Goal: Information Seeking & Learning: Learn about a topic

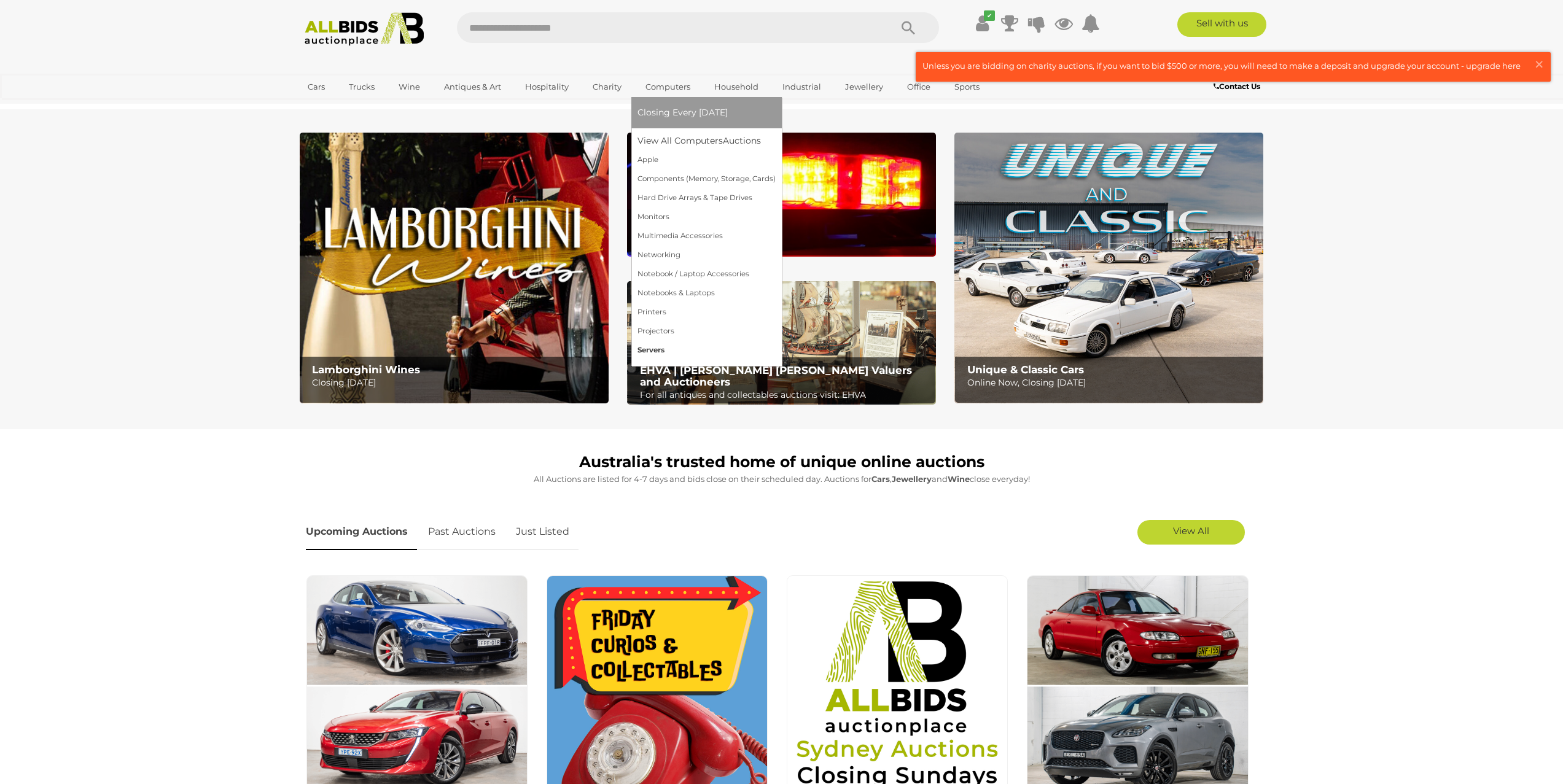
click at [655, 348] on link "Servers" at bounding box center [707, 350] width 138 height 19
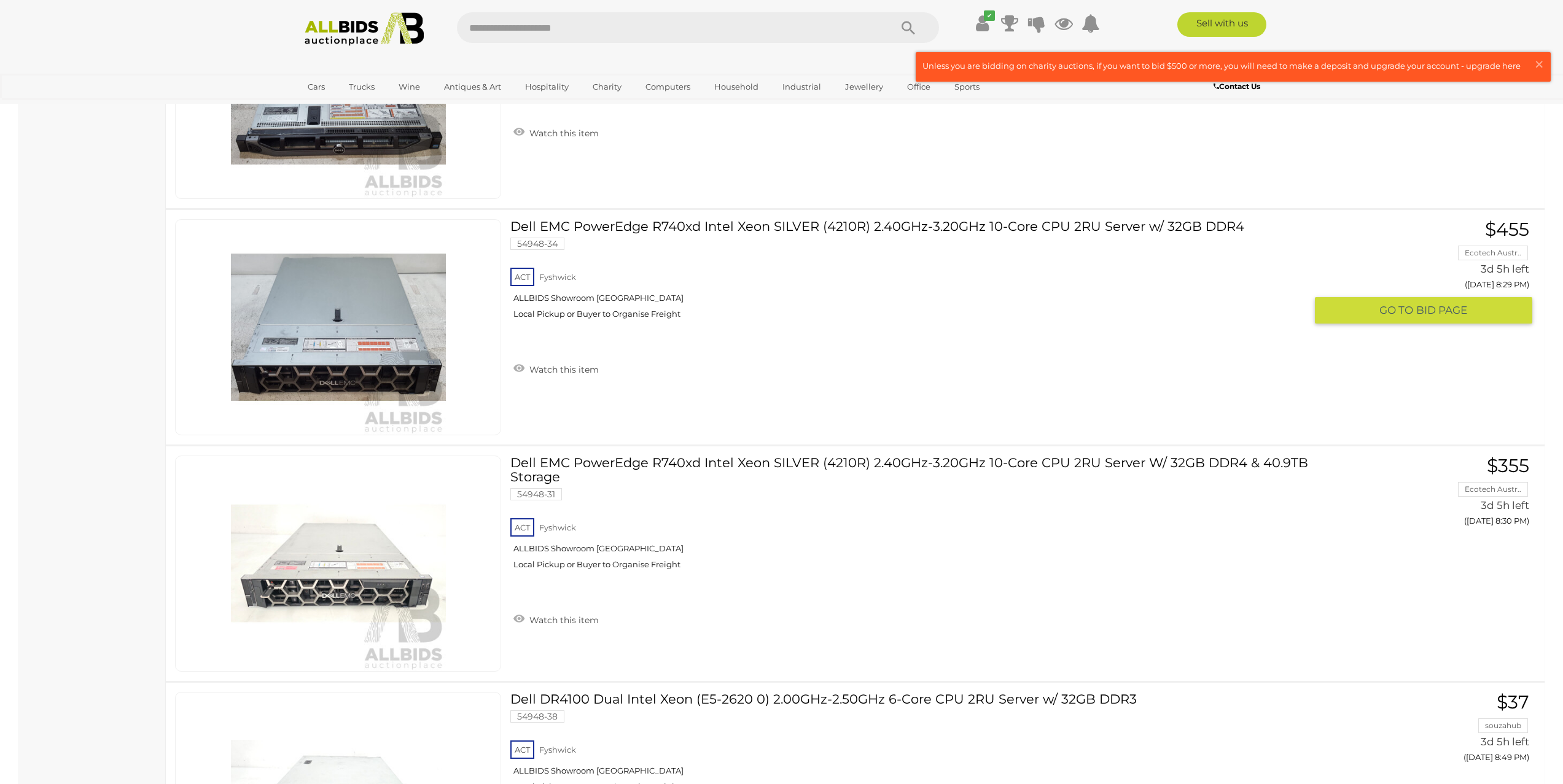
scroll to position [2248, 0]
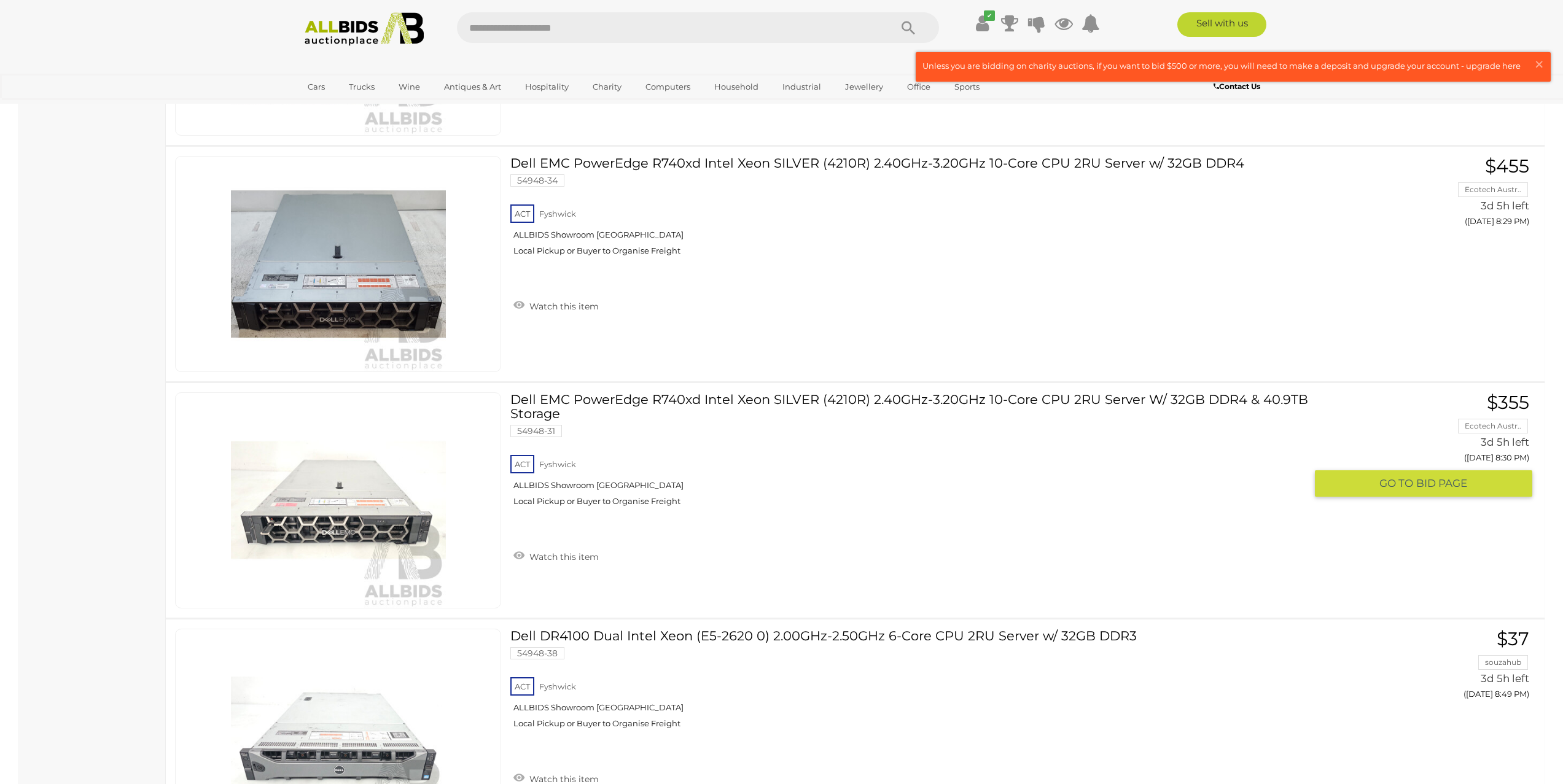
click at [1136, 395] on link "Dell EMC PowerEdge R740xd Intel Xeon SILVER (4210R) 2.40GHz-3.20GHz 10-Core CPU…" at bounding box center [913, 454] width 786 height 123
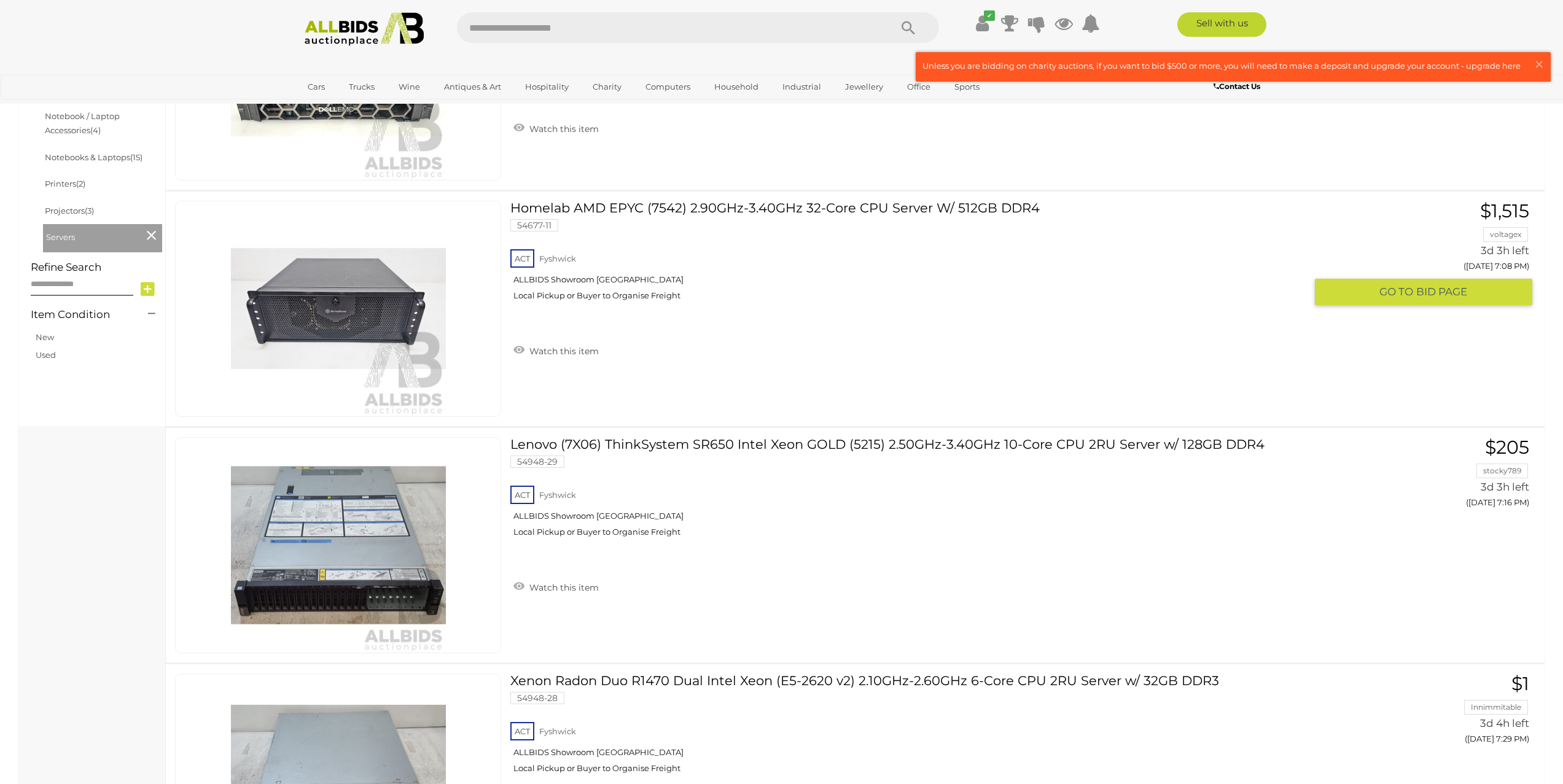
scroll to position [274, 0]
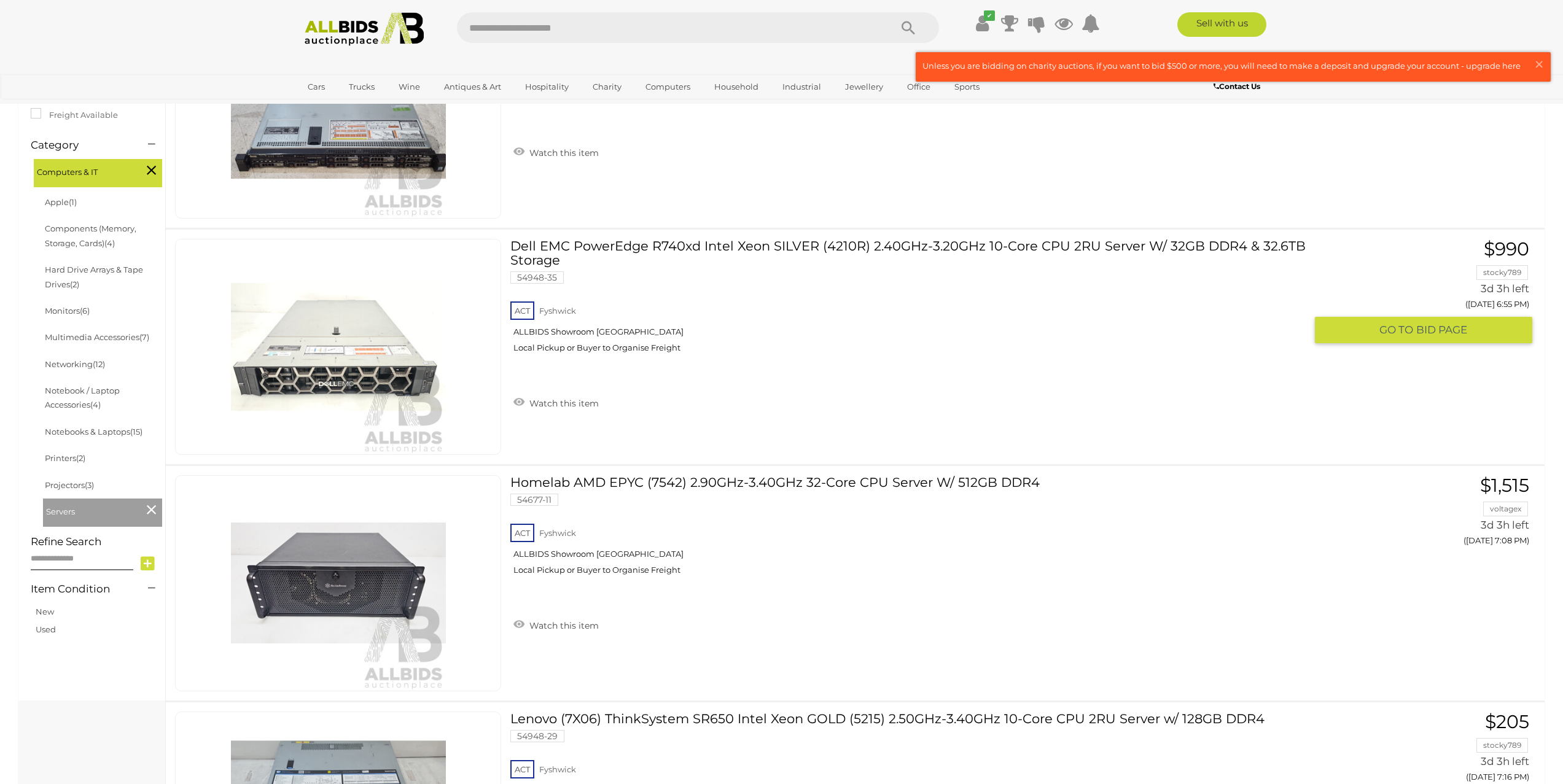
click at [370, 355] on img at bounding box center [338, 347] width 215 height 215
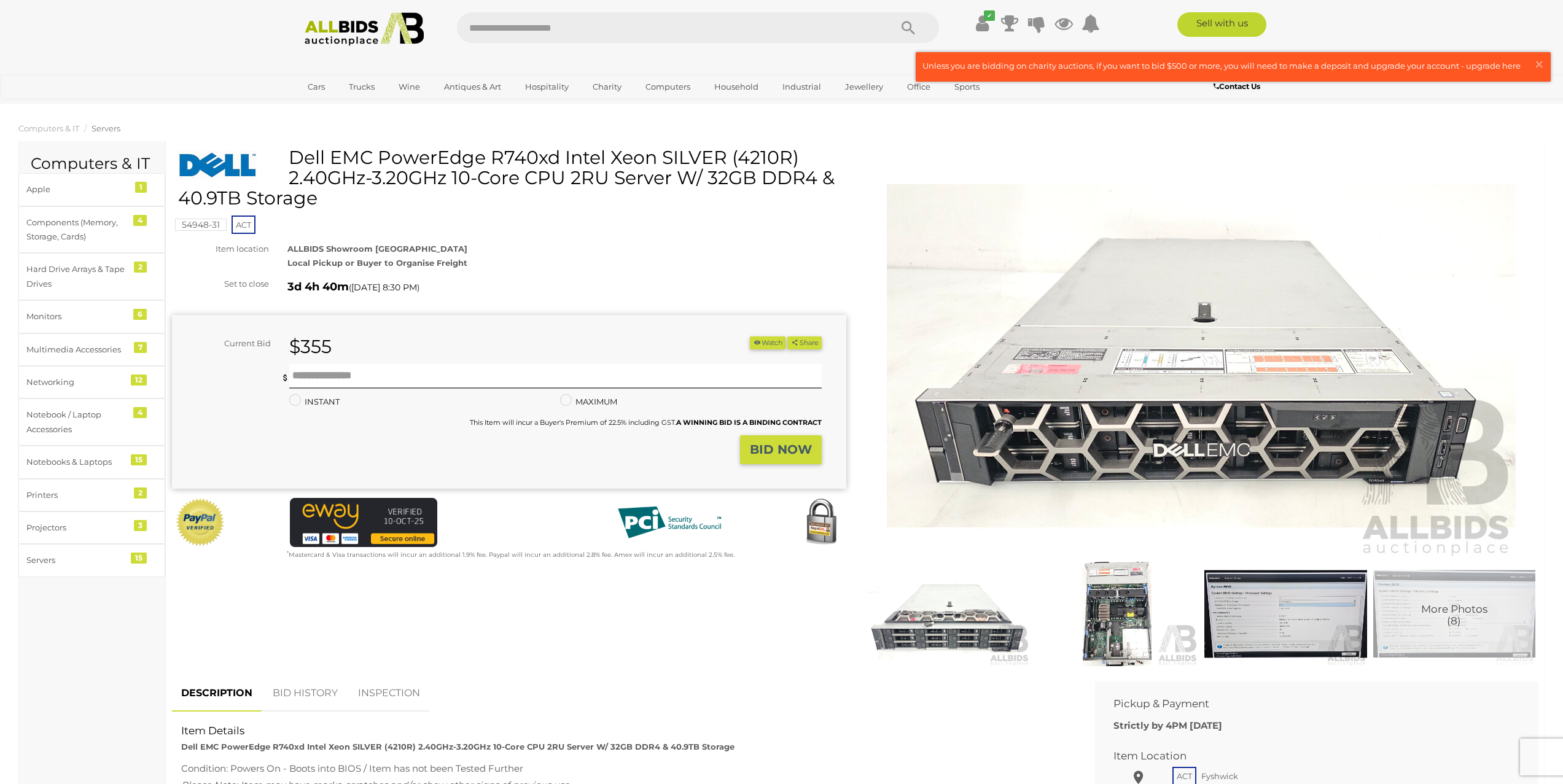
click at [1102, 611] on img at bounding box center [1117, 614] width 162 height 104
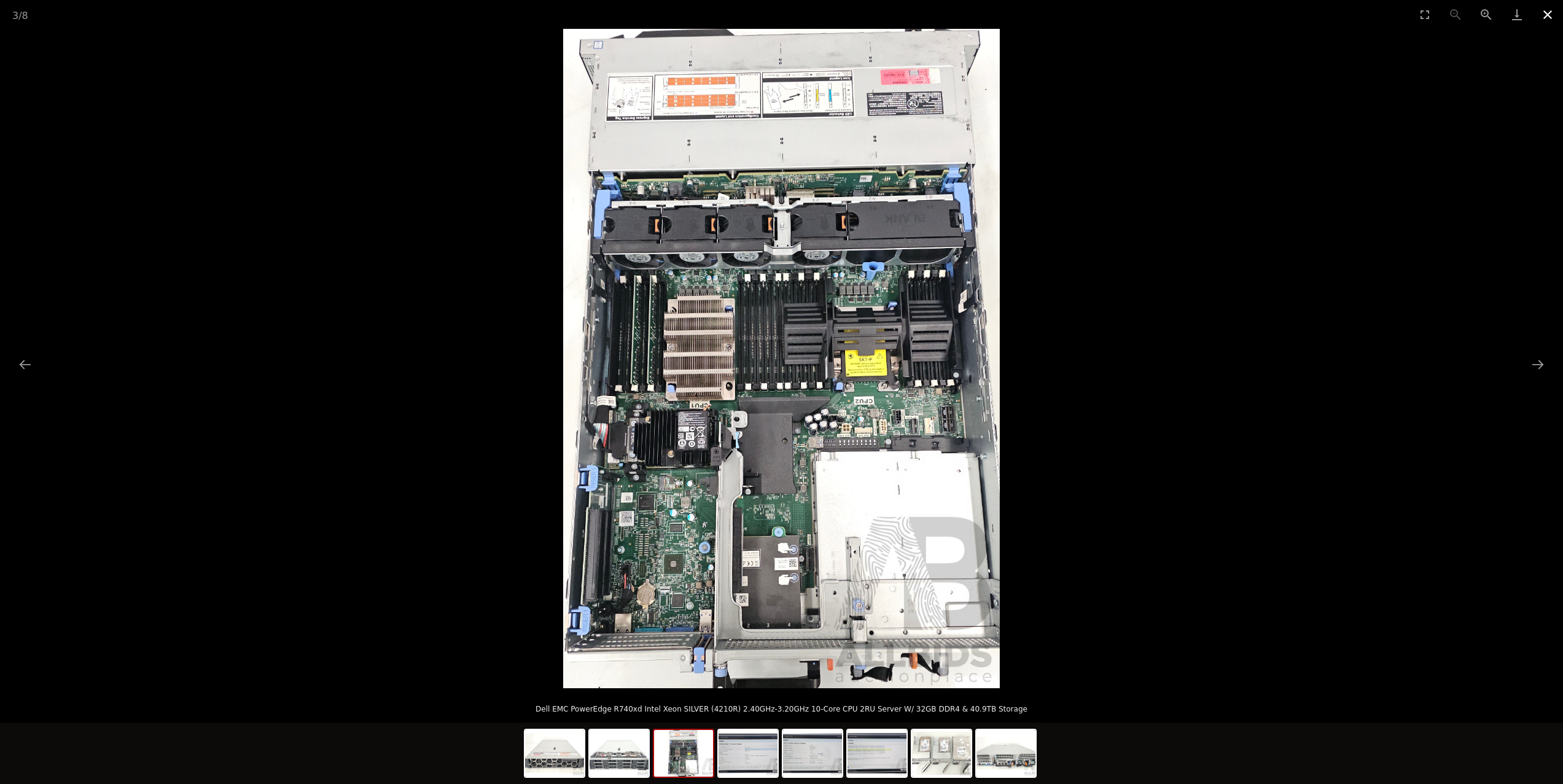
click at [1552, 10] on button "Close gallery" at bounding box center [1548, 14] width 31 height 29
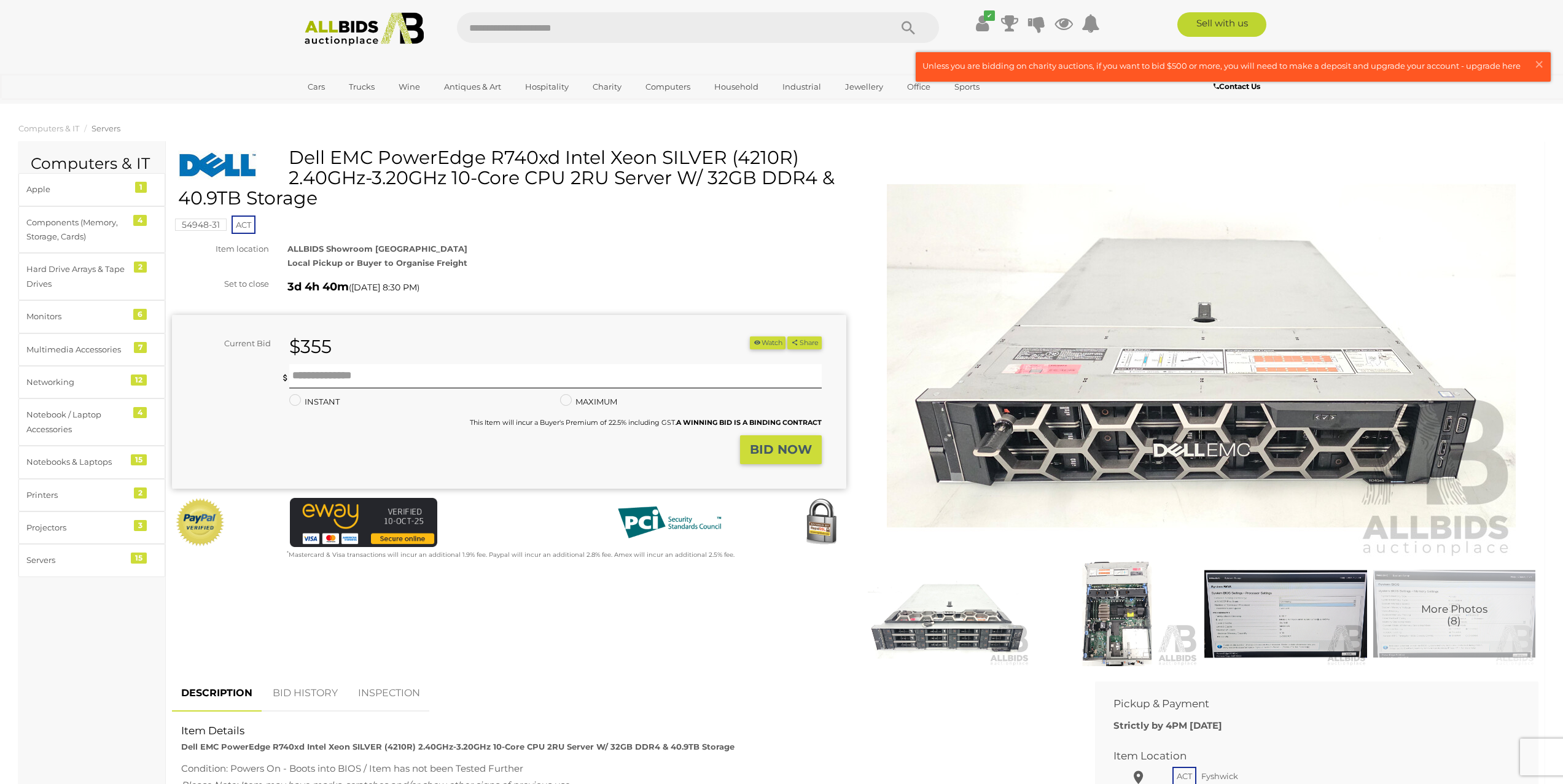
scroll to position [271, 0]
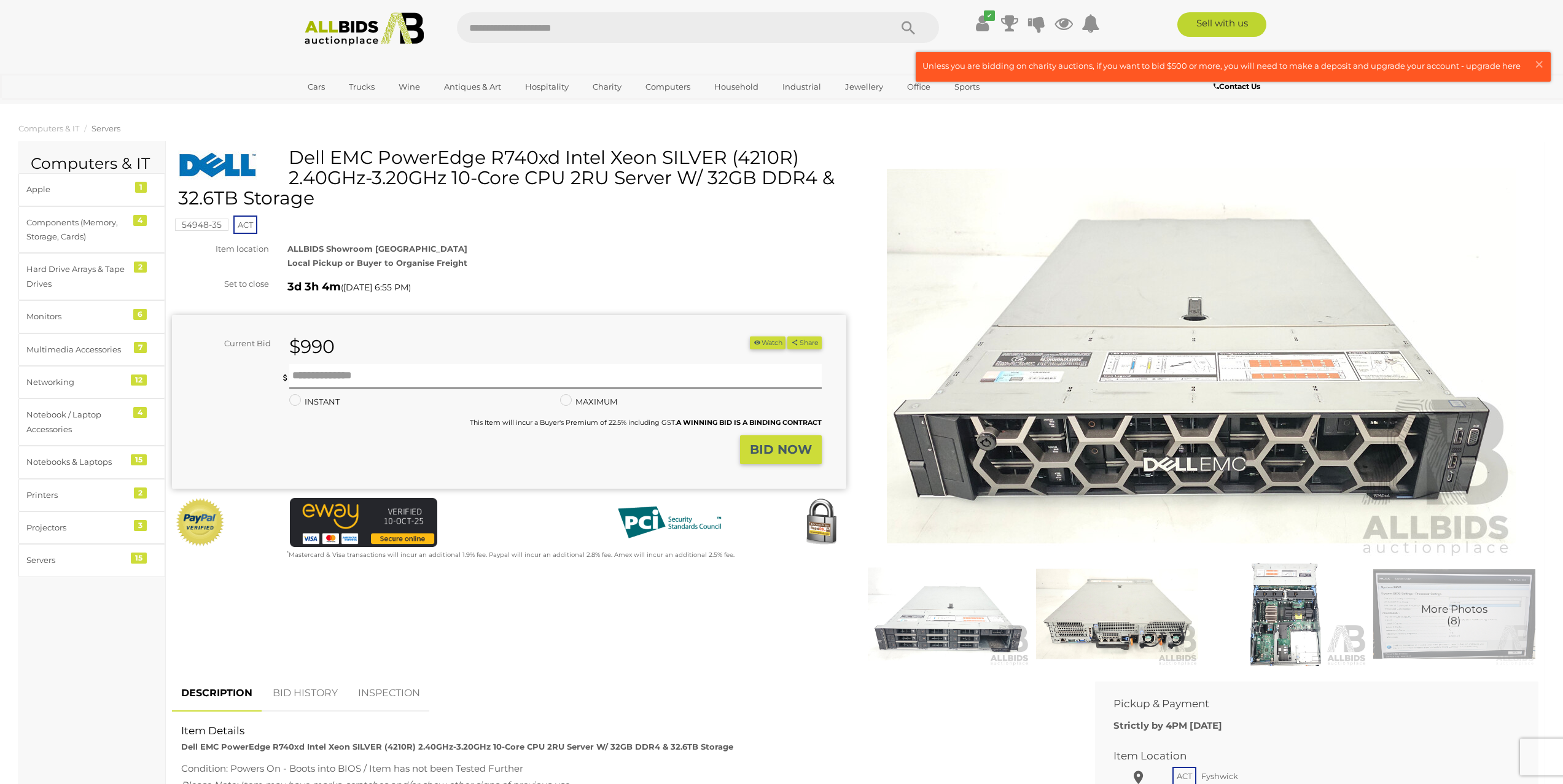
scroll to position [363, 0]
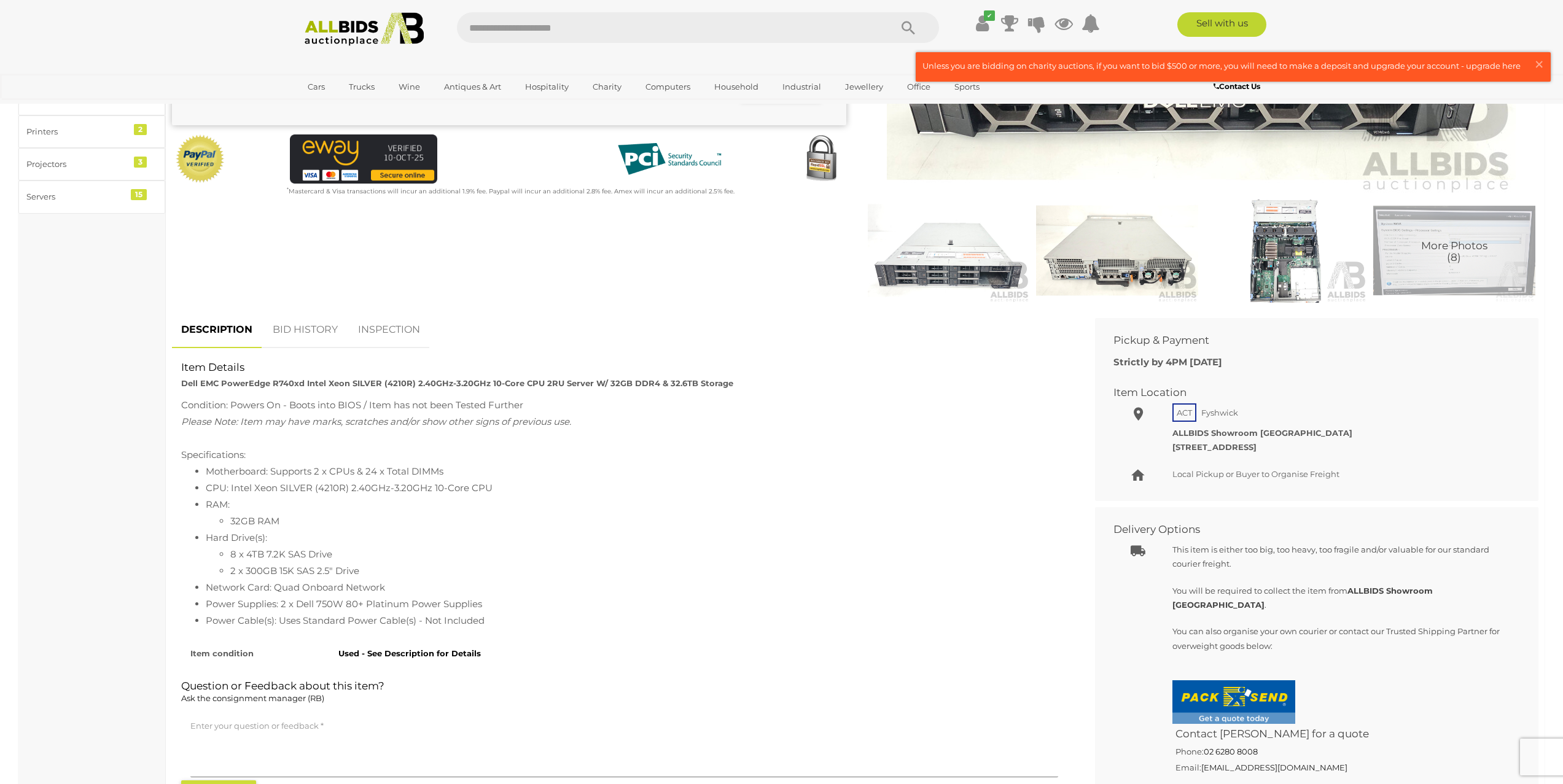
drag, startPoint x: 363, startPoint y: 570, endPoint x: 228, endPoint y: 553, distance: 136.1
click at [228, 553] on ul "8 x 4TB 7.2K SAS Drive 2 x 300GB 15K SAS 2.5" Drive" at bounding box center [636, 563] width 861 height 33
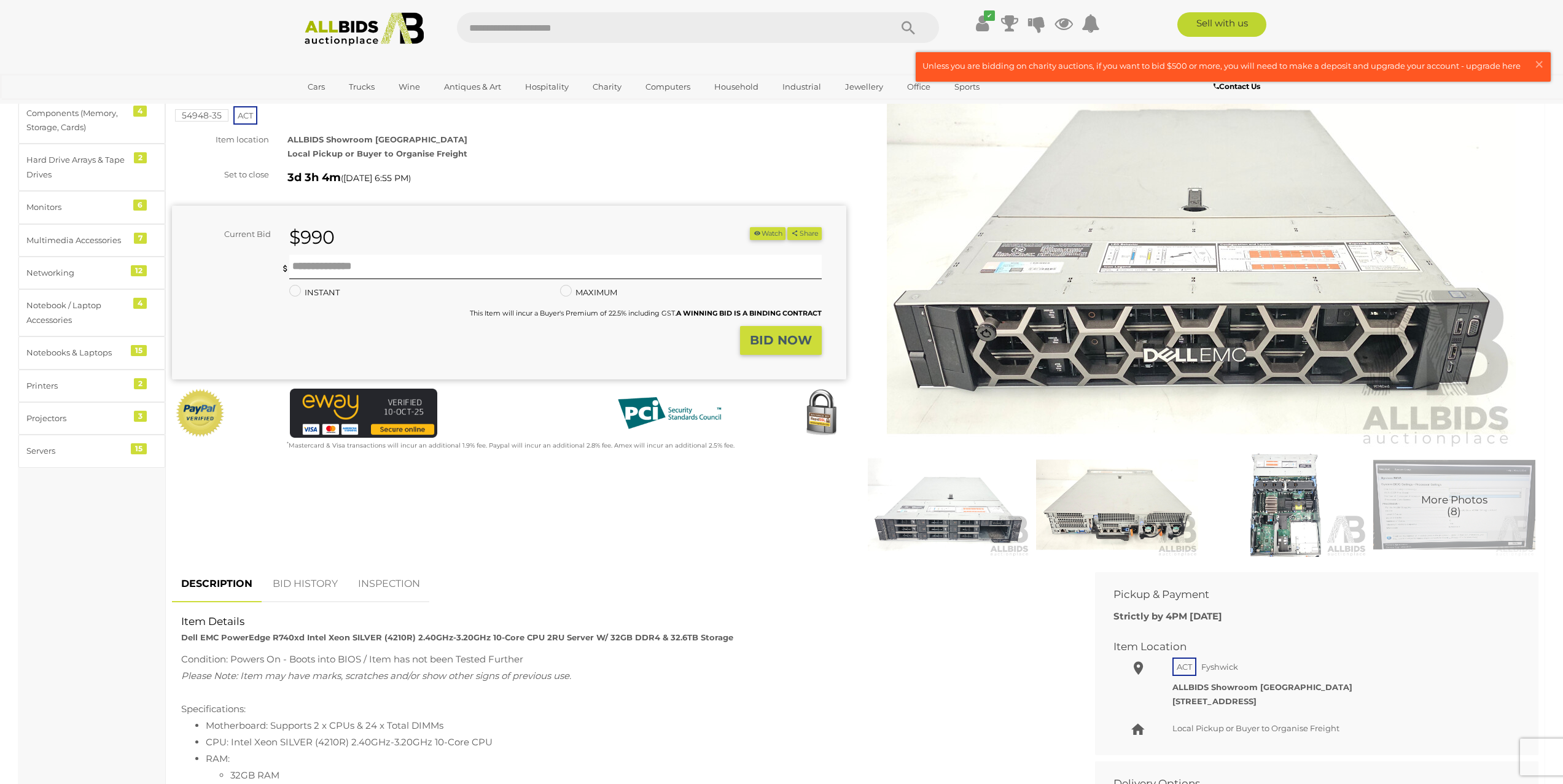
scroll to position [93, 0]
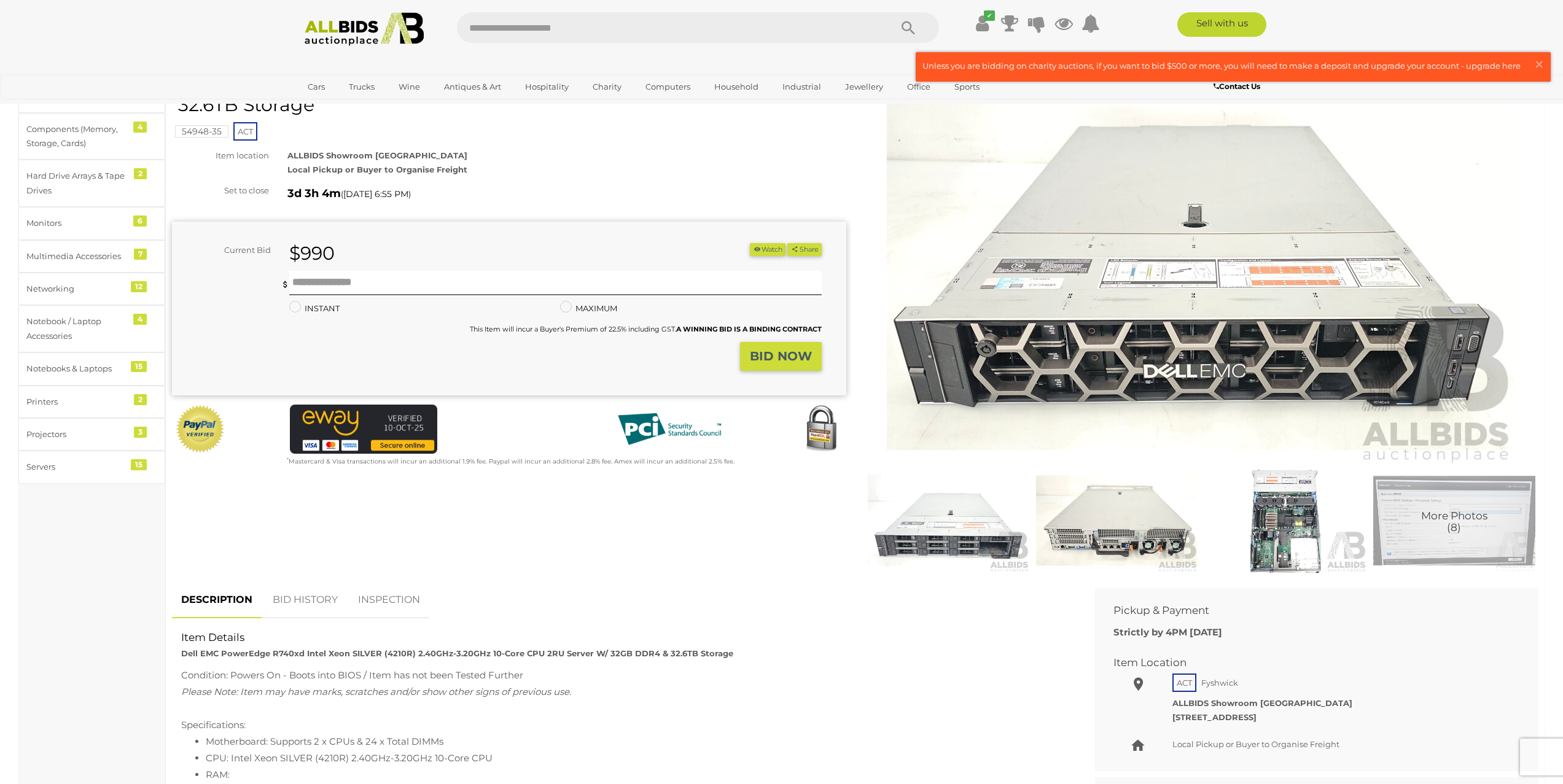
click at [1166, 533] on img at bounding box center [1117, 520] width 162 height 104
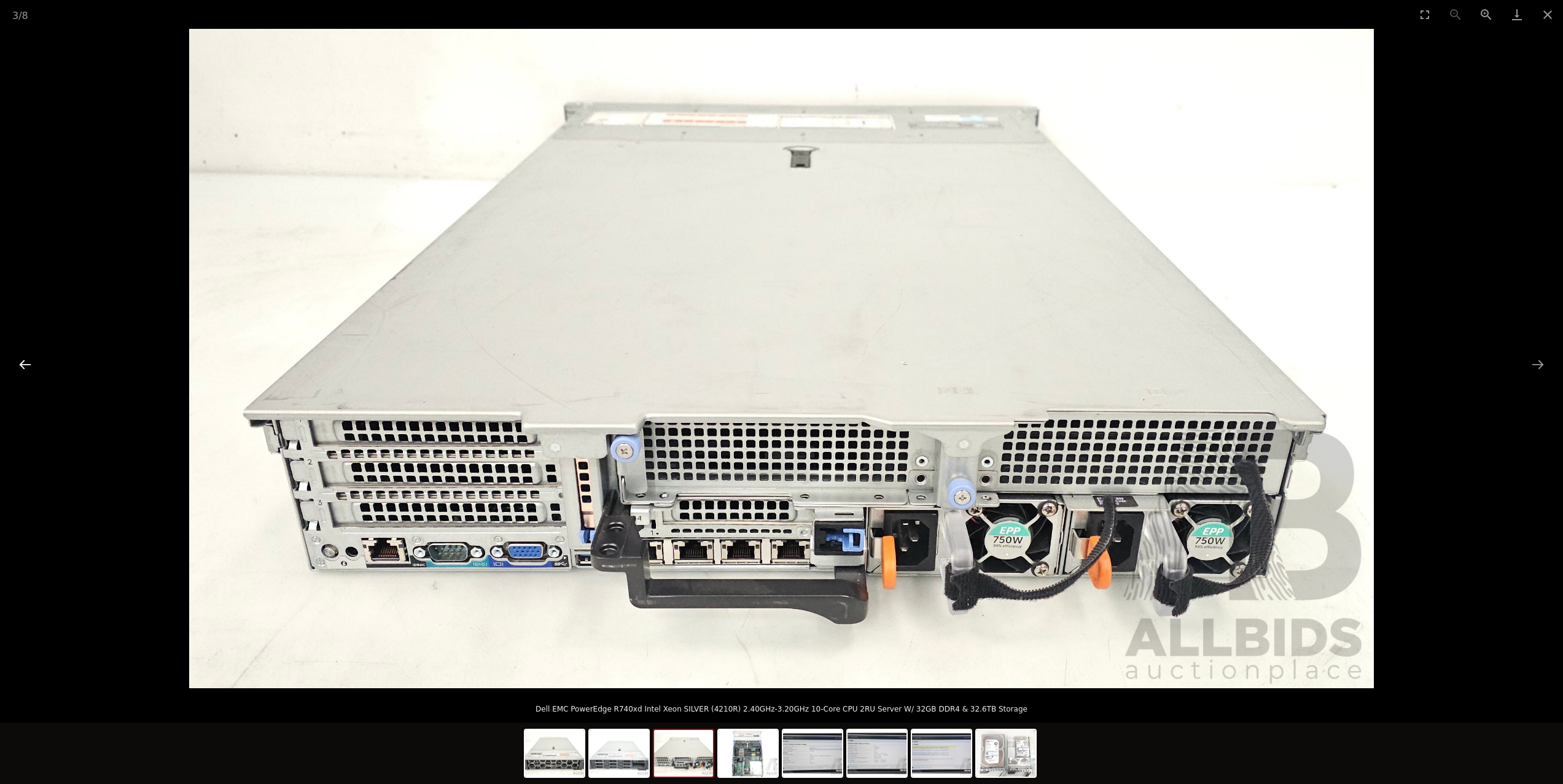
click at [22, 364] on button "Previous slide" at bounding box center [25, 364] width 26 height 24
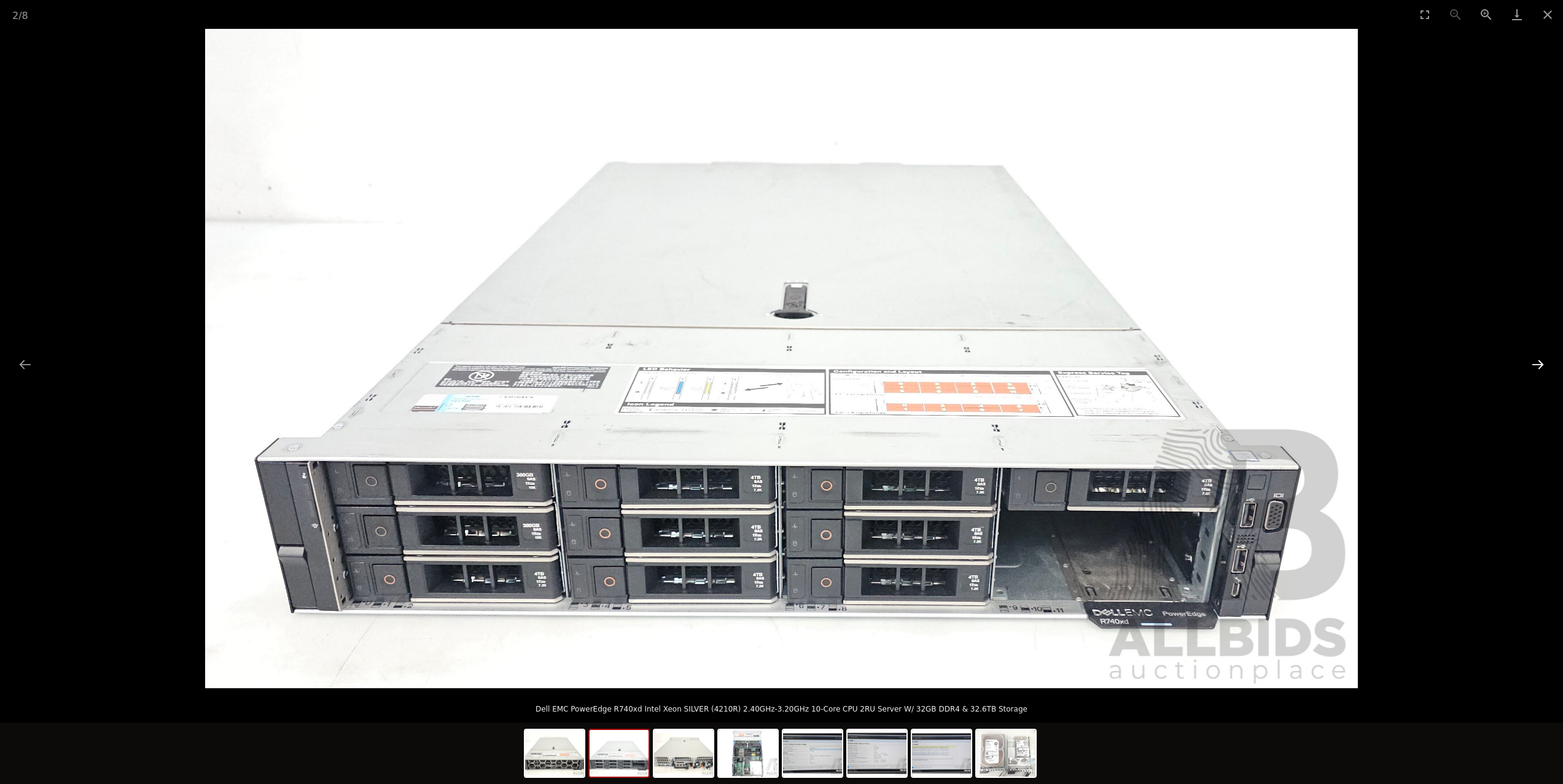
click at [1528, 363] on button "Next slide" at bounding box center [1538, 364] width 26 height 24
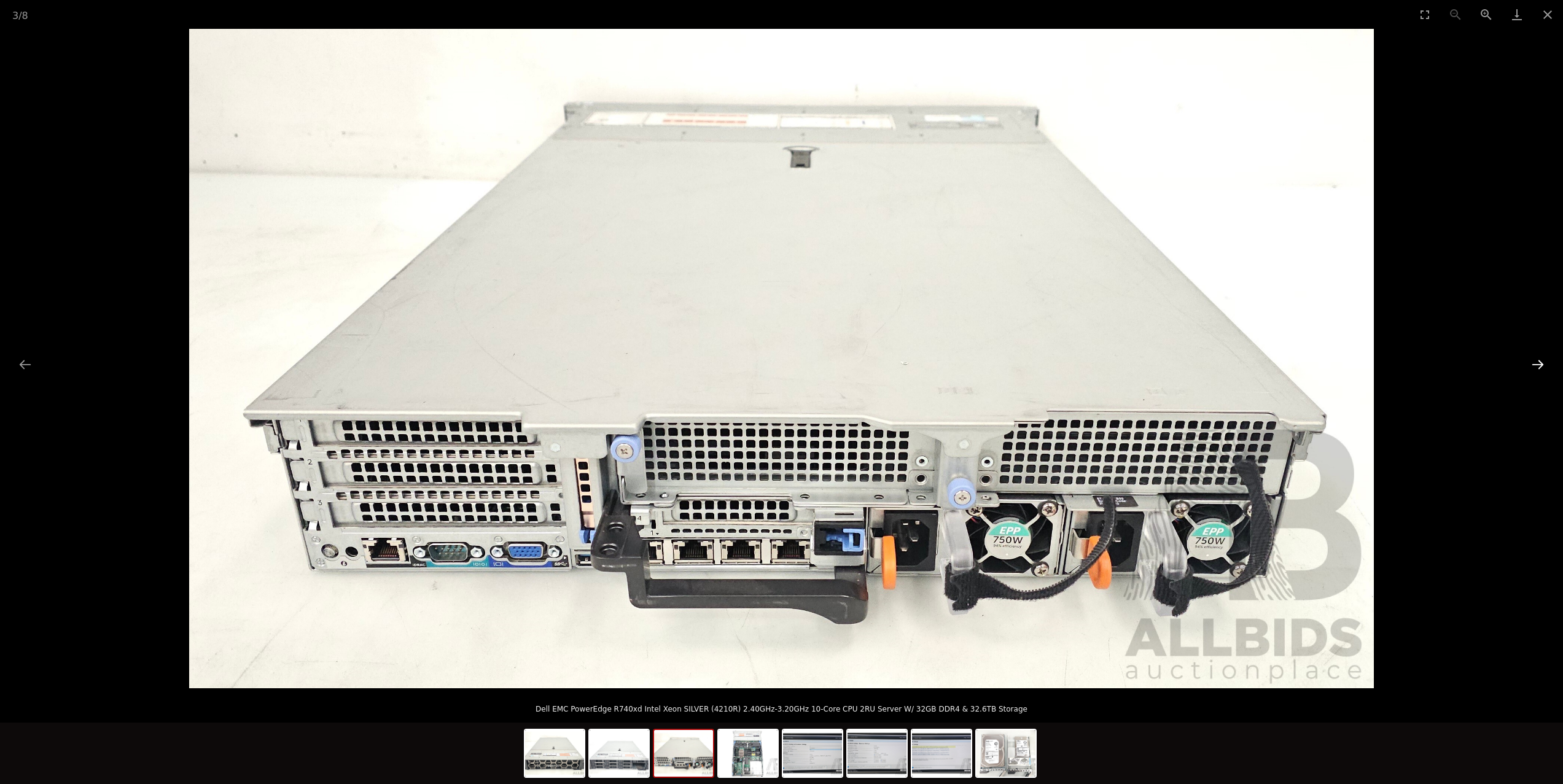
click at [1548, 359] on button "Next slide" at bounding box center [1538, 364] width 26 height 24
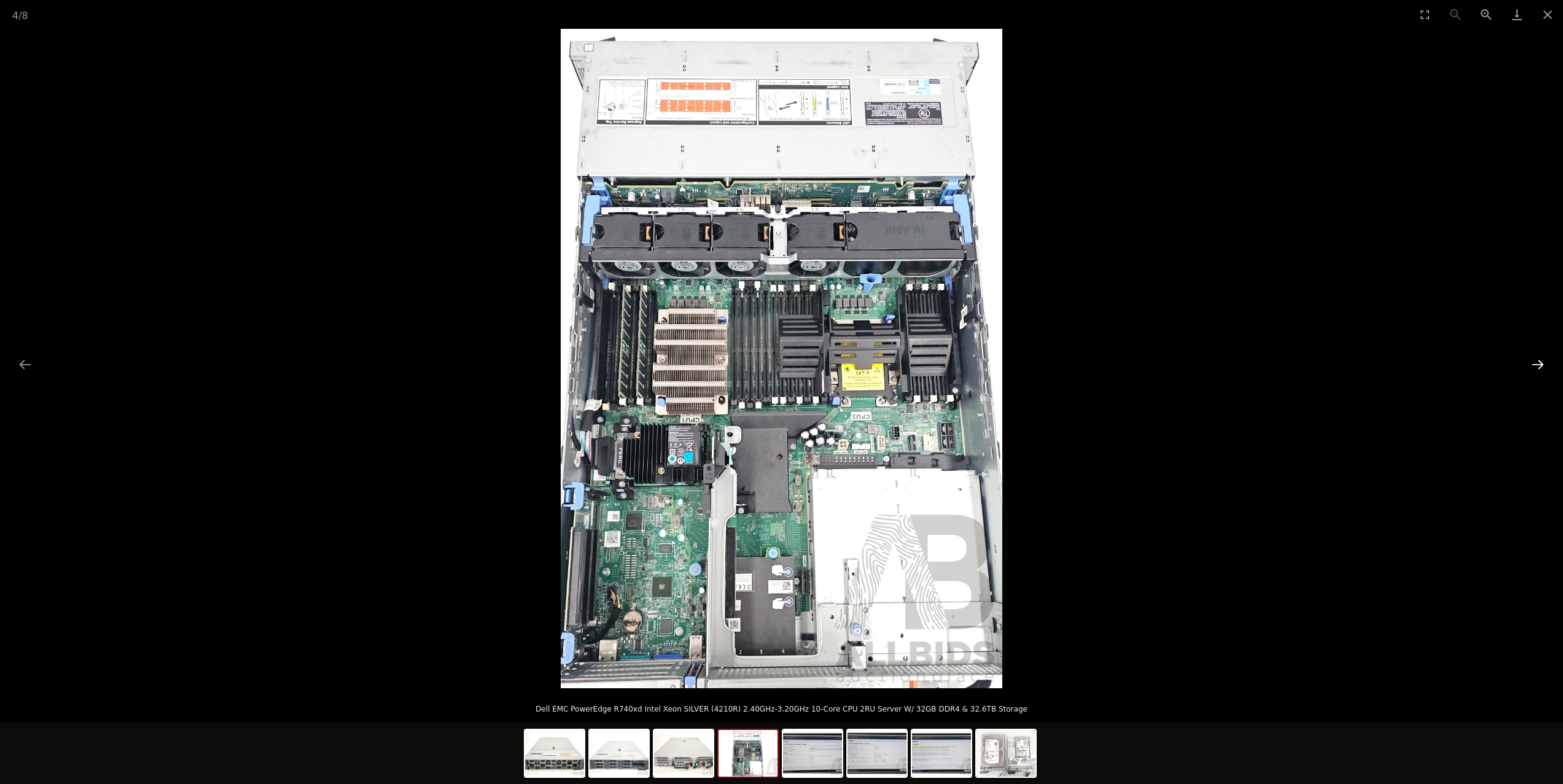
click at [1548, 359] on button "Next slide" at bounding box center [1538, 364] width 26 height 24
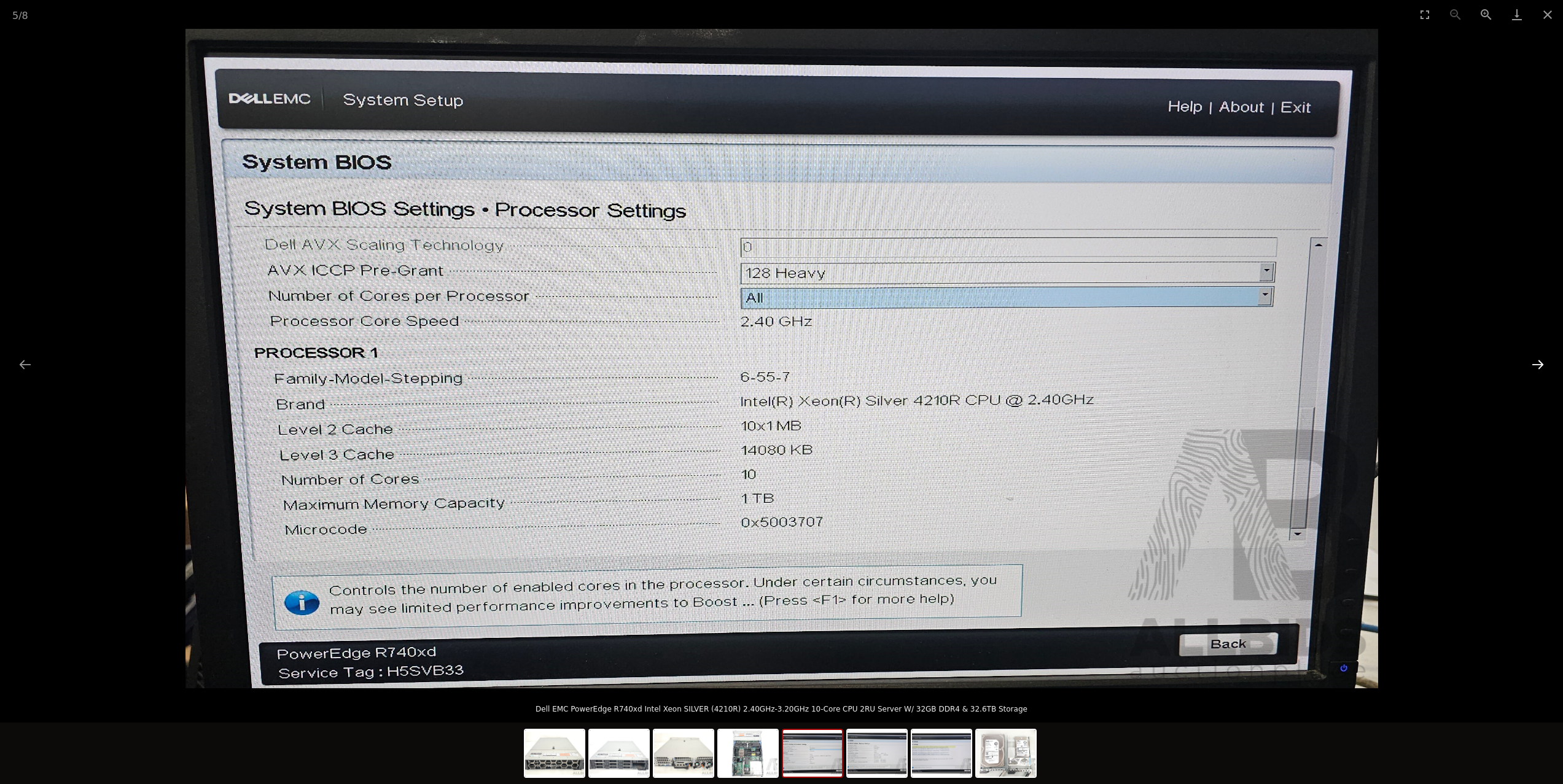
click at [1548, 359] on button "Next slide" at bounding box center [1538, 364] width 26 height 24
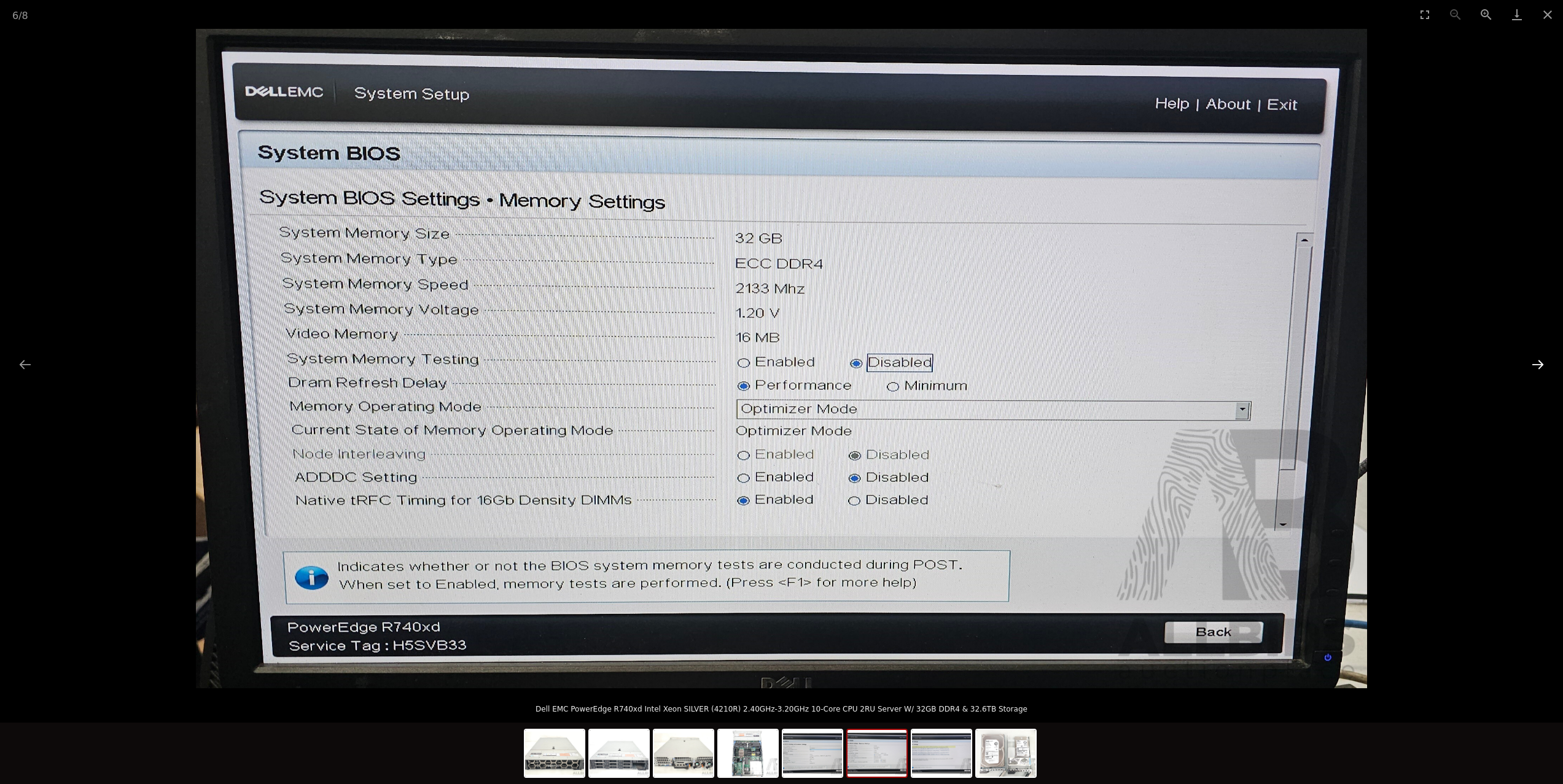
click at [1548, 359] on button "Next slide" at bounding box center [1538, 364] width 26 height 24
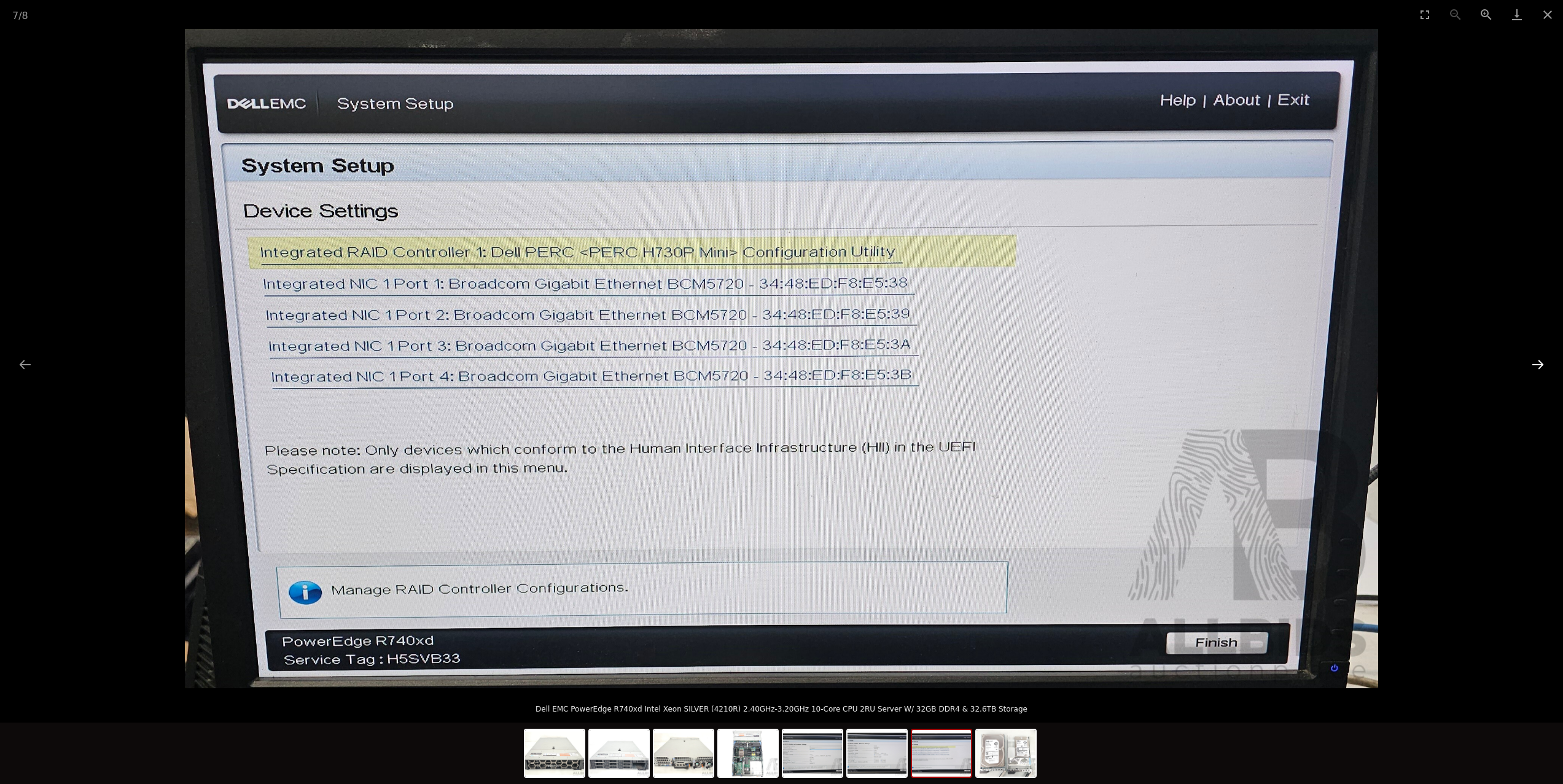
click at [1548, 359] on button "Next slide" at bounding box center [1538, 364] width 26 height 24
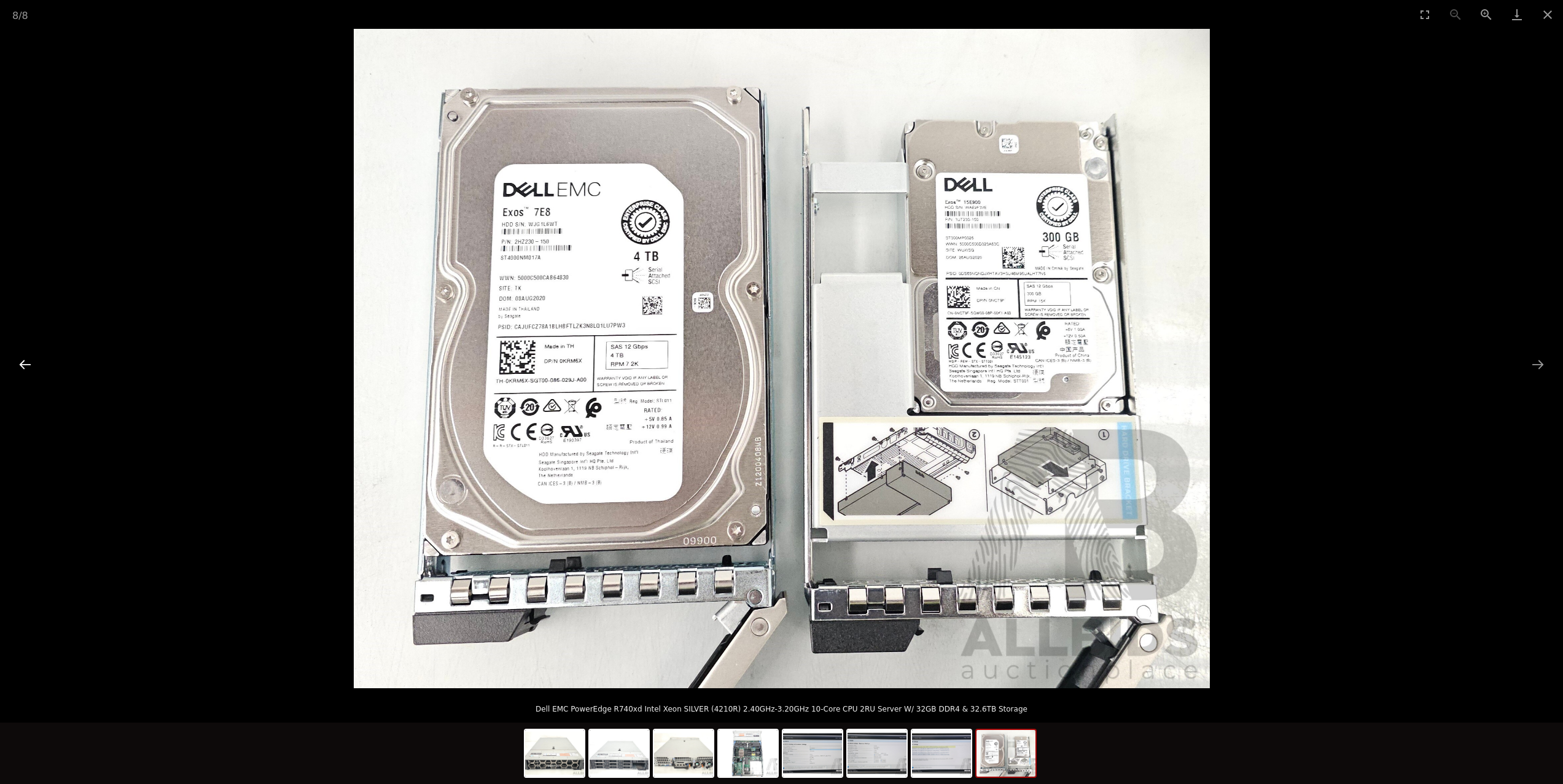
click at [24, 369] on button "Previous slide" at bounding box center [25, 364] width 26 height 24
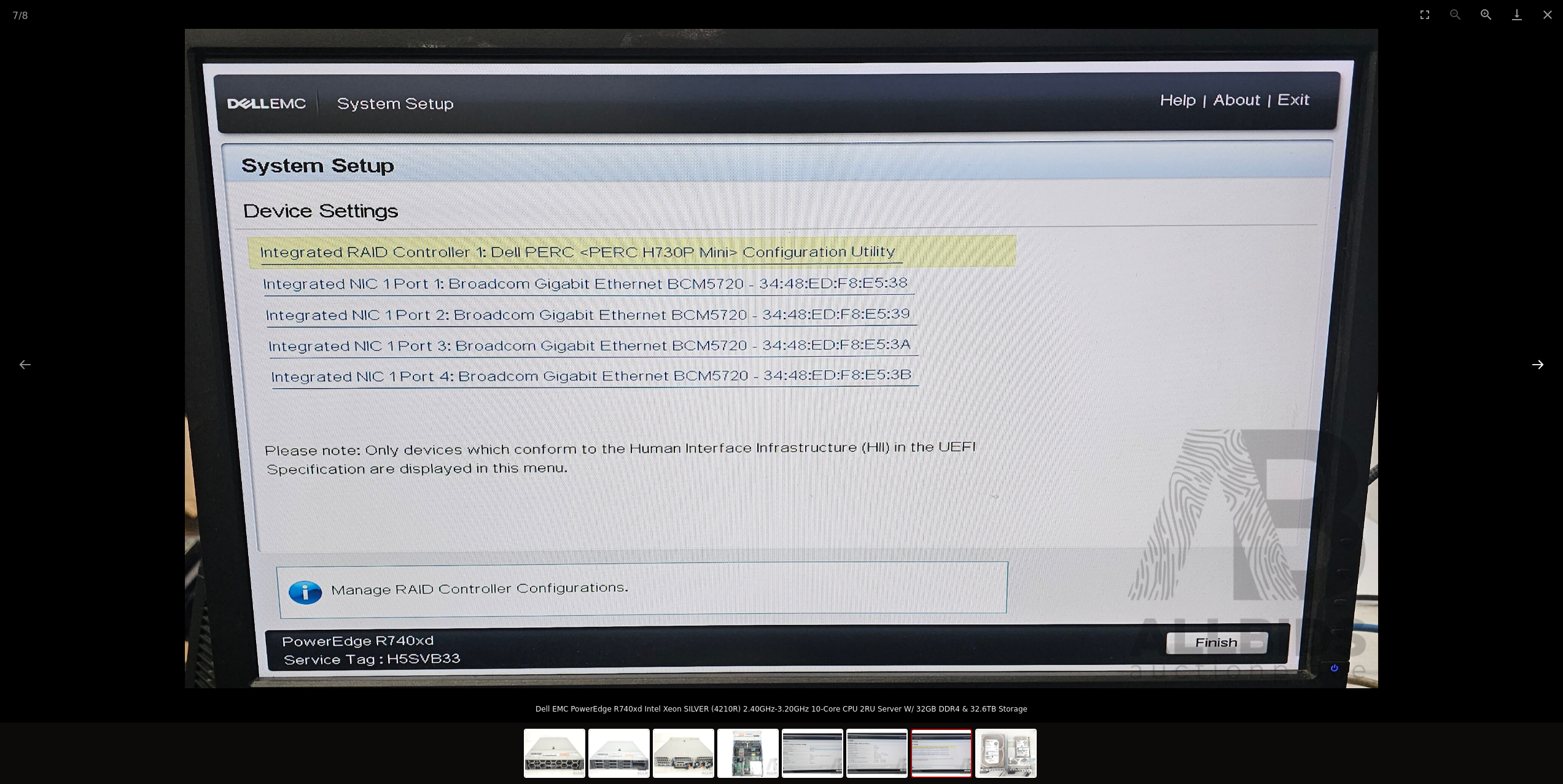
click at [1530, 360] on button "Next slide" at bounding box center [1538, 364] width 26 height 24
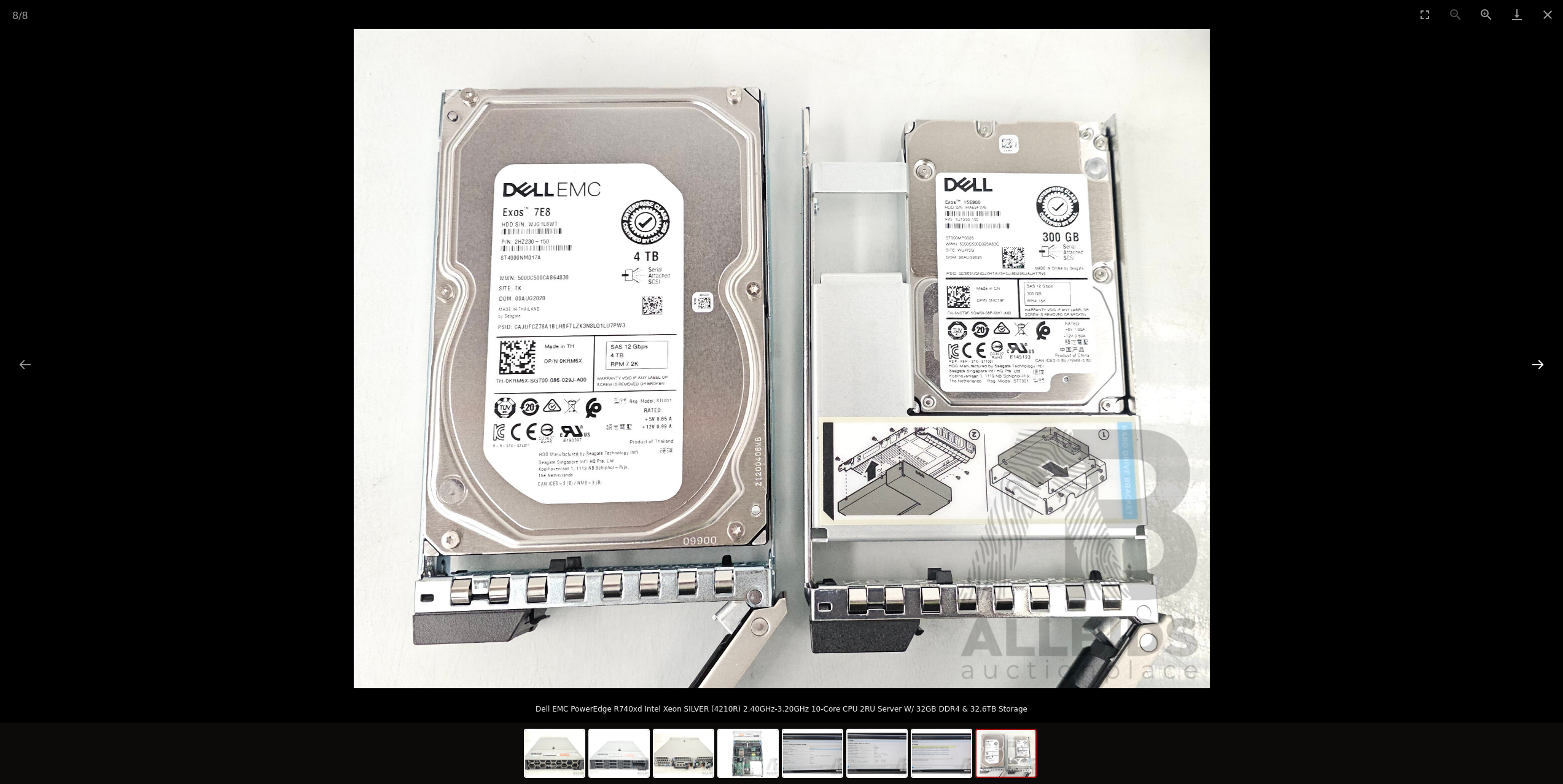
click at [1540, 365] on button "Next slide" at bounding box center [1538, 364] width 26 height 24
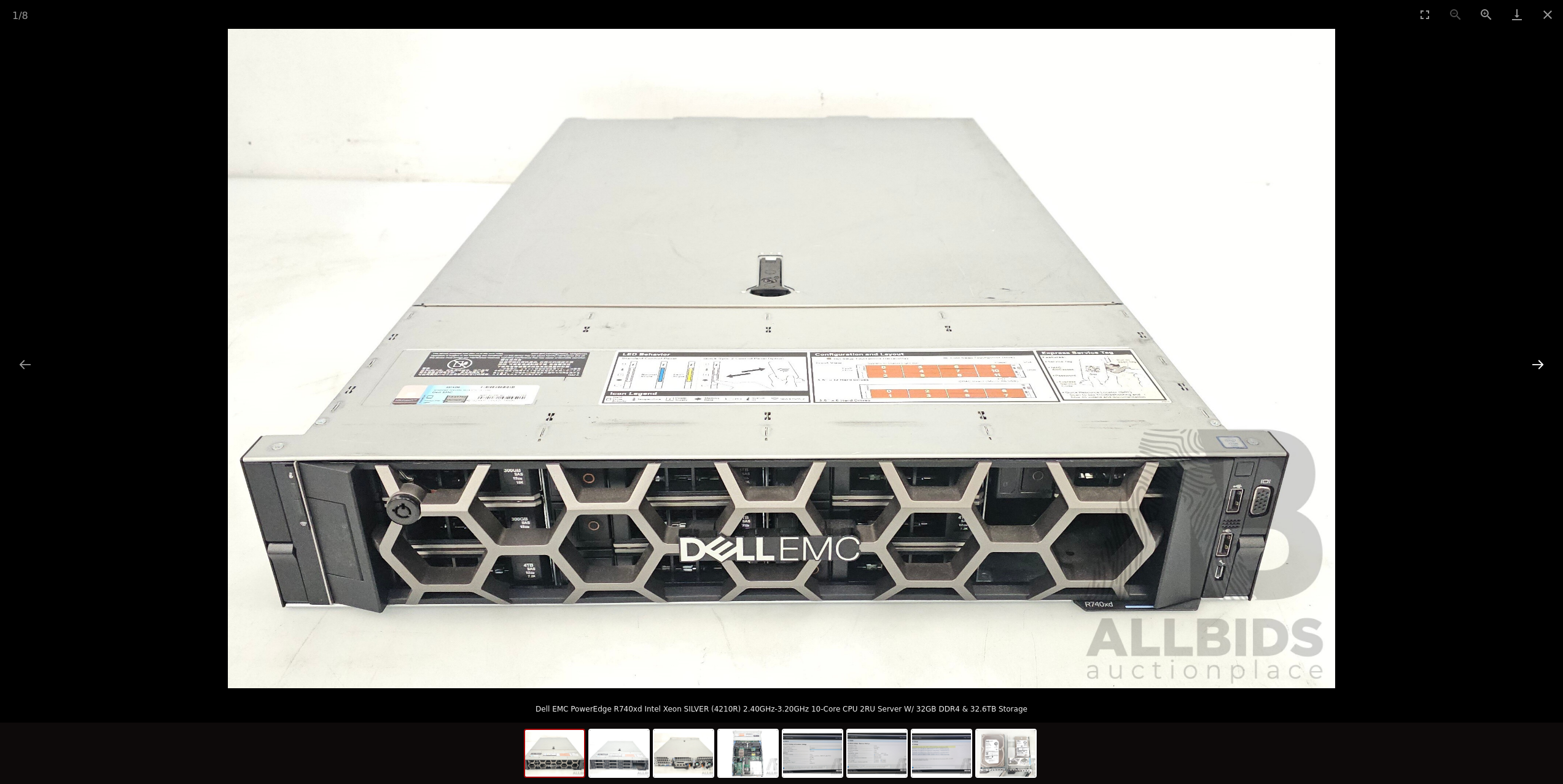
click at [1540, 365] on button "Next slide" at bounding box center [1538, 364] width 26 height 24
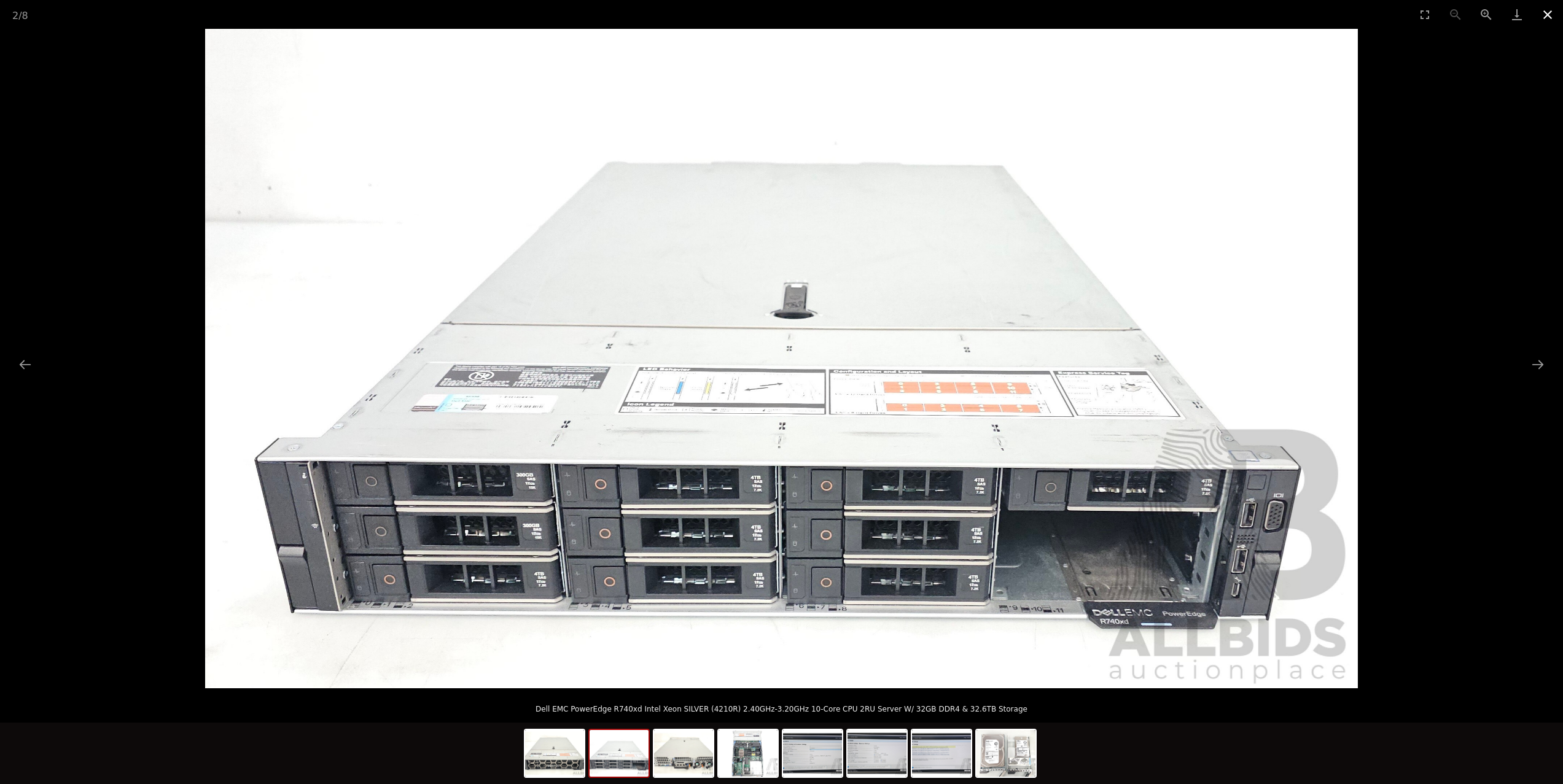
click at [1541, 14] on button "Close gallery" at bounding box center [1548, 14] width 31 height 29
